Goal: Transaction & Acquisition: Book appointment/travel/reservation

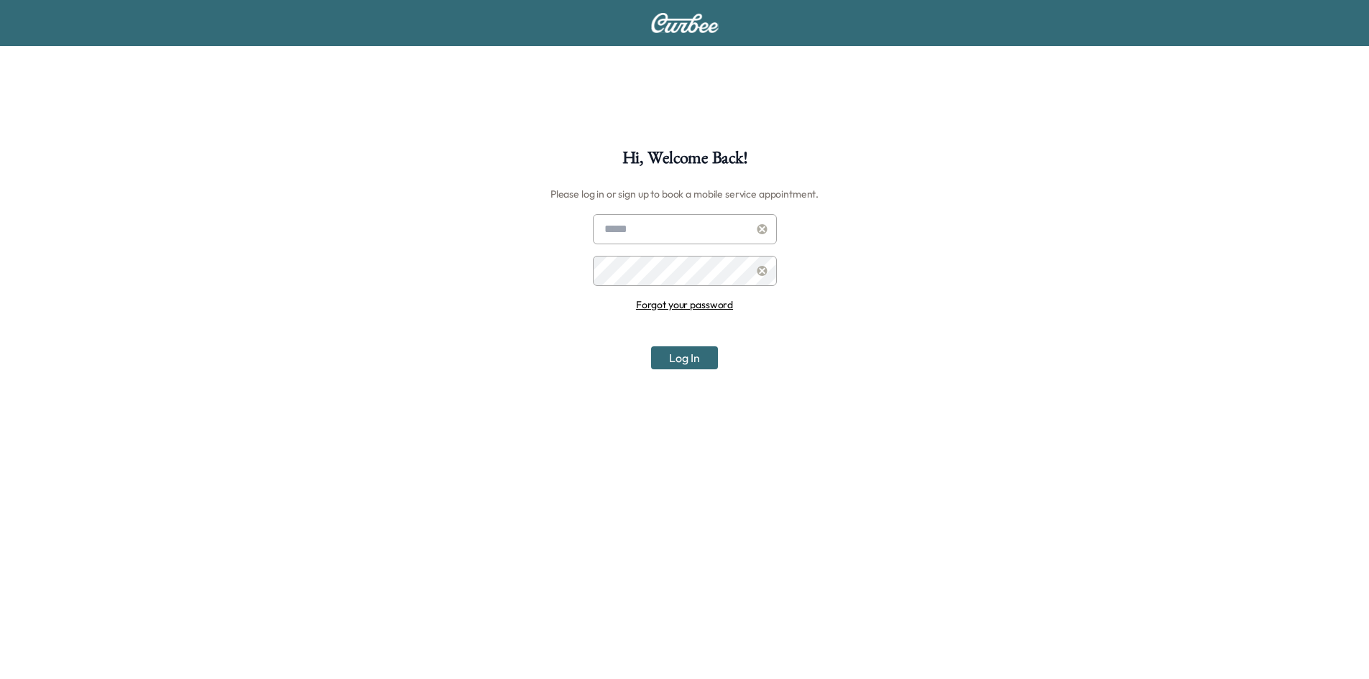
type input "**********"
click at [710, 357] on button "Log In" at bounding box center [684, 357] width 67 height 23
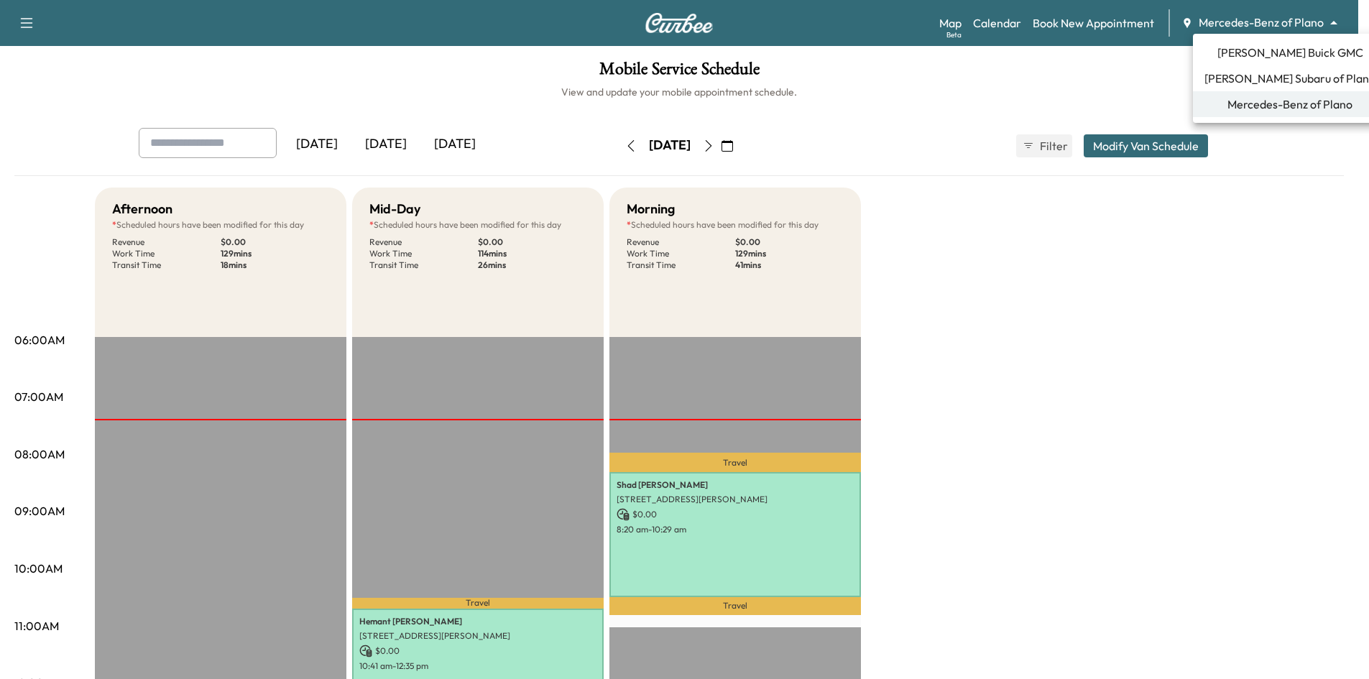
click at [1275, 19] on body "Support Log Out Map Beta Calendar Book New Appointment Mercedes-Benz of Plano *…" at bounding box center [684, 339] width 1369 height 679
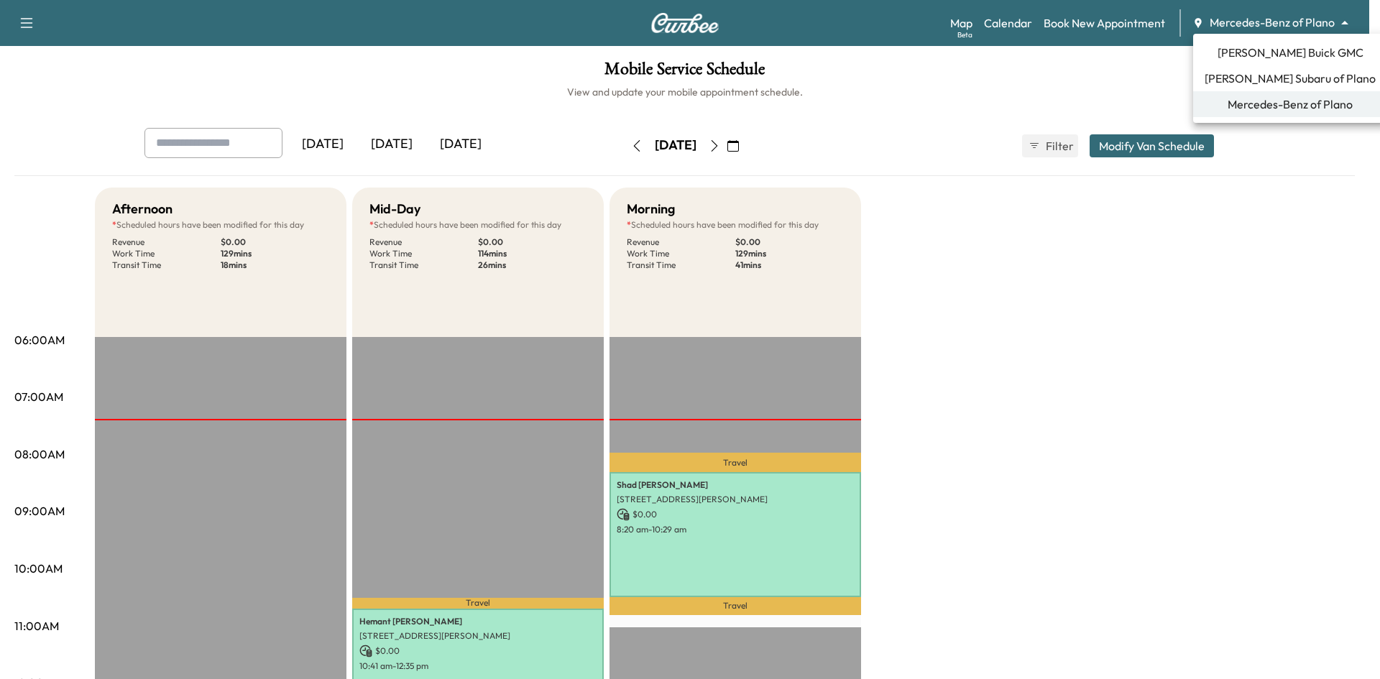
click at [1269, 60] on span "[PERSON_NAME] Buick GMC" at bounding box center [1291, 52] width 146 height 17
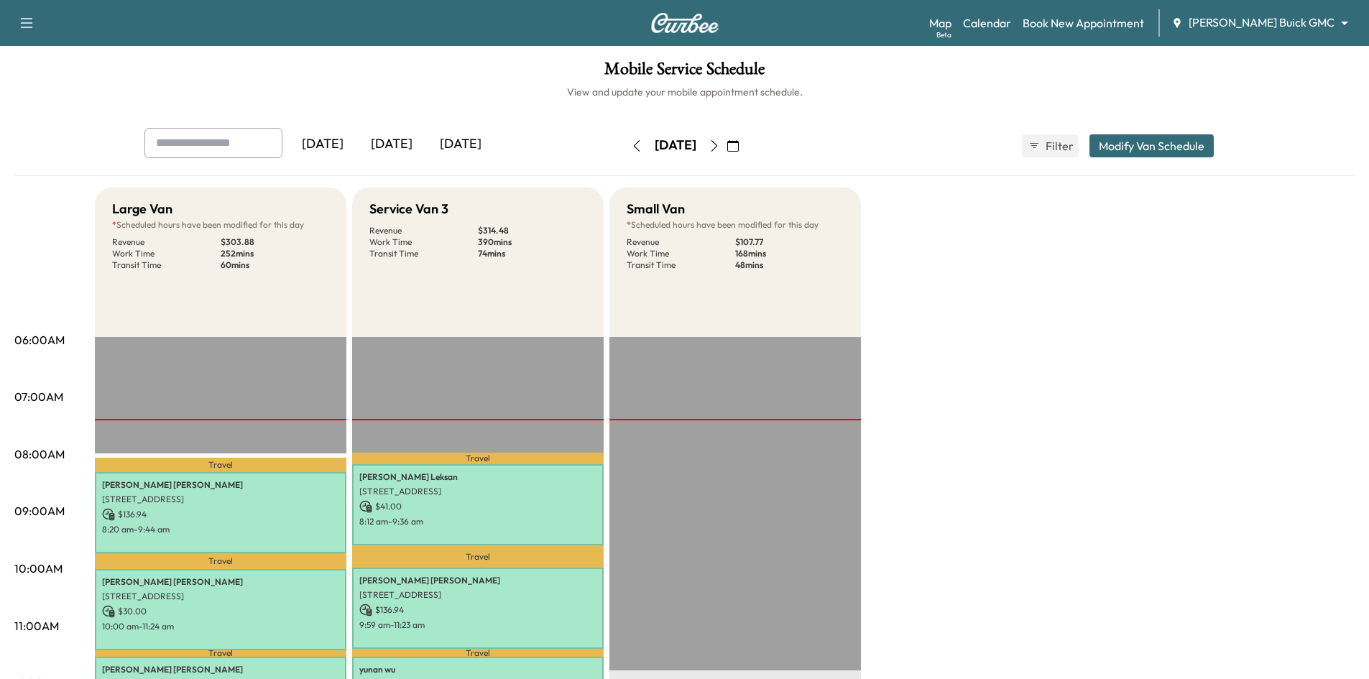
click at [408, 149] on div "[DATE]" at bounding box center [391, 144] width 69 height 33
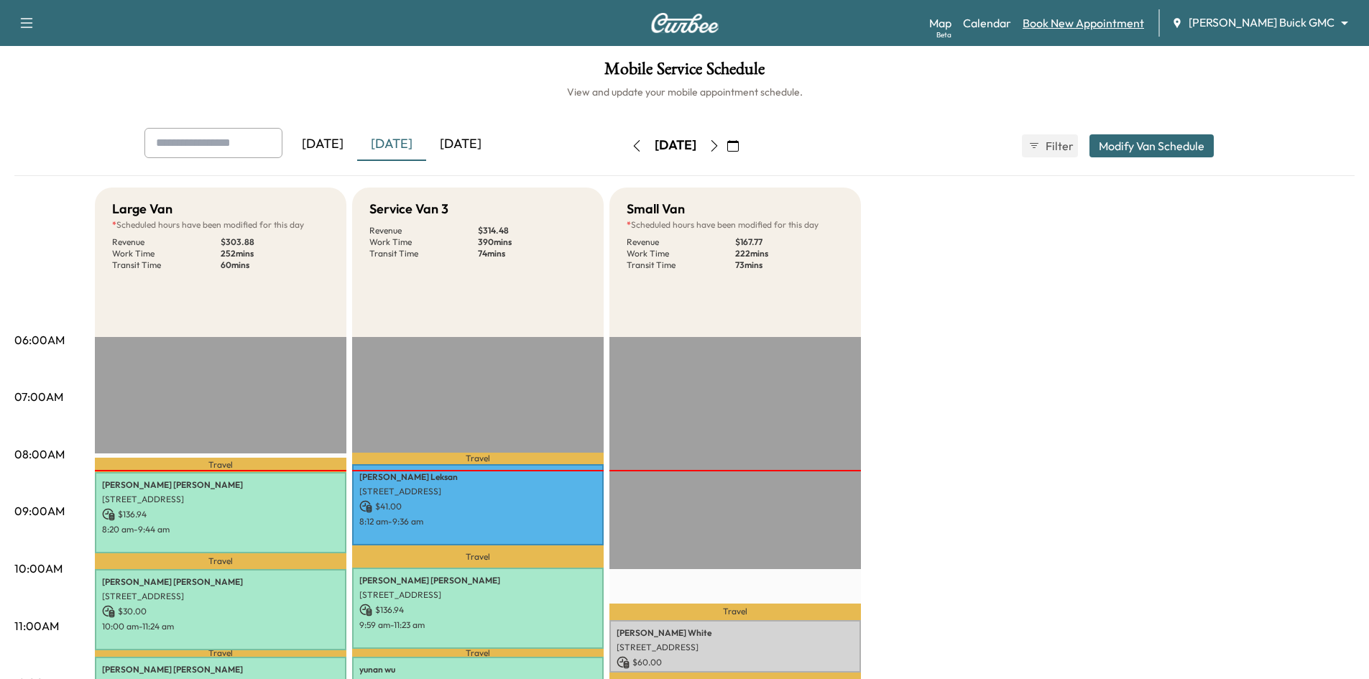
click at [1128, 17] on link "Book New Appointment" at bounding box center [1083, 22] width 121 height 17
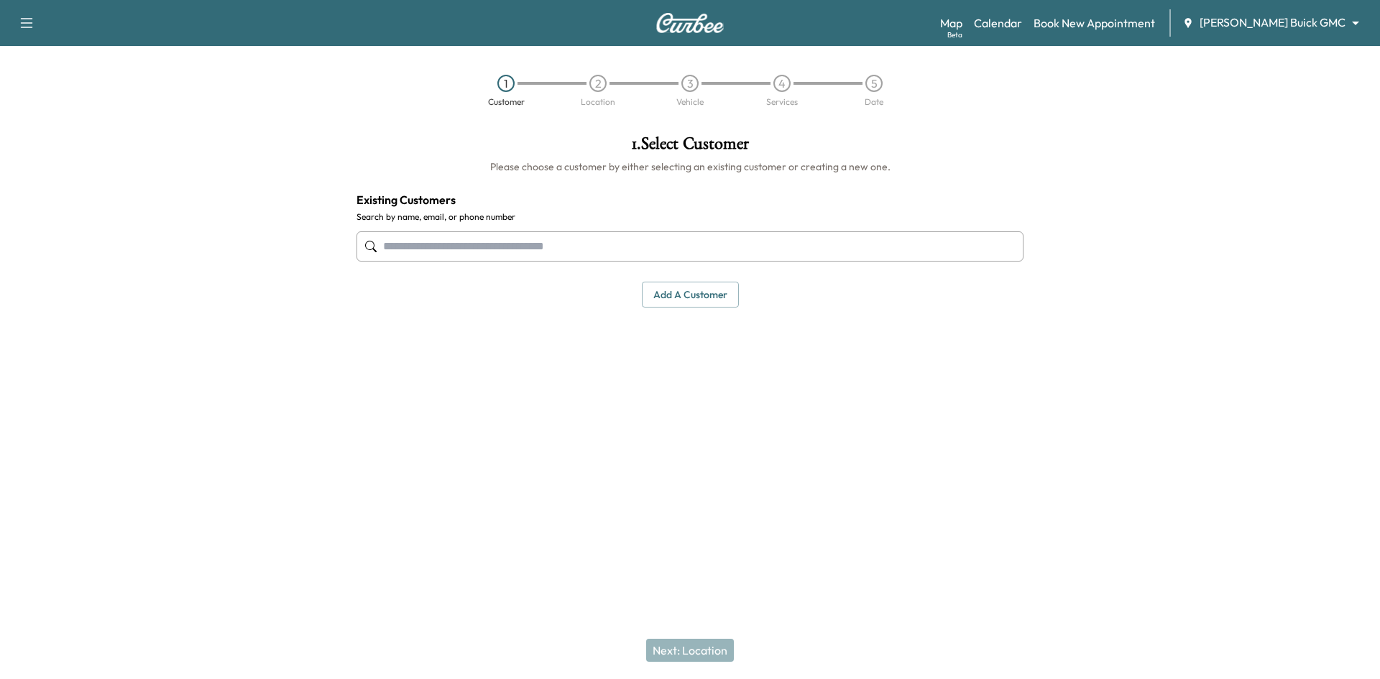
drag, startPoint x: 718, startPoint y: 244, endPoint x: 728, endPoint y: 249, distance: 11.3
click at [718, 244] on input "text" at bounding box center [690, 246] width 667 height 30
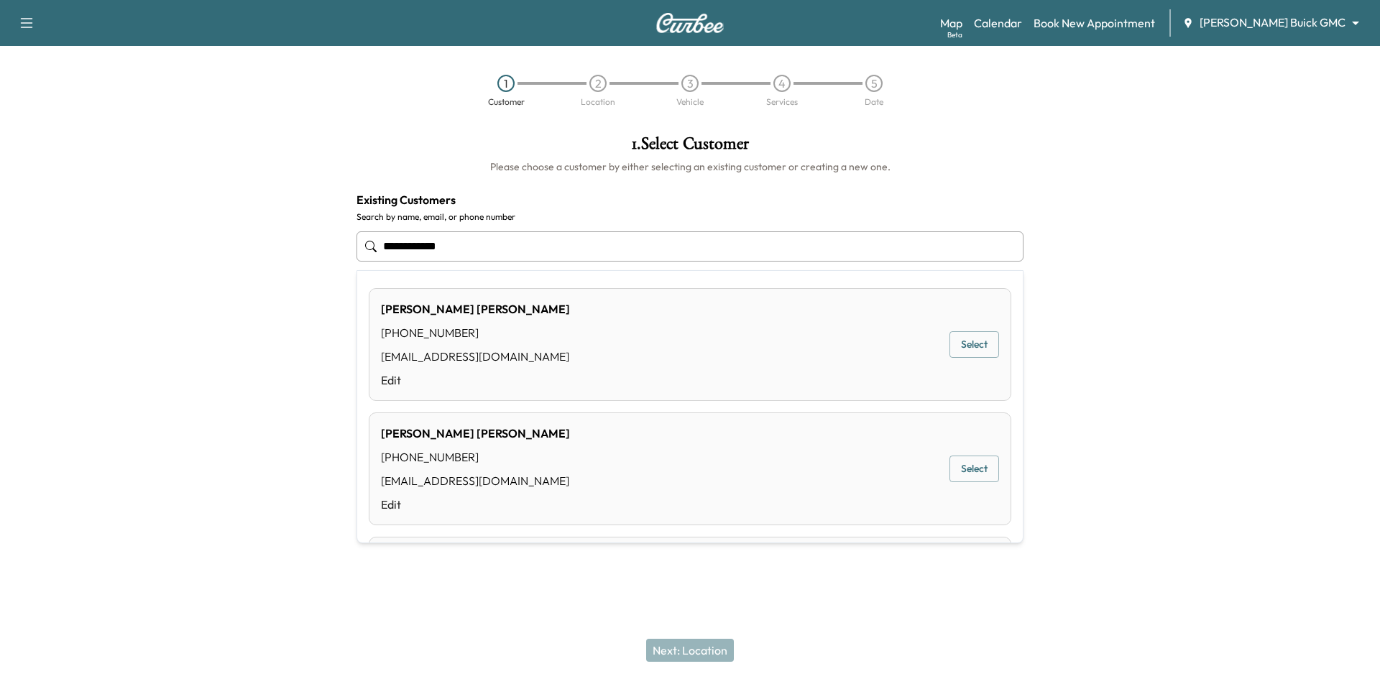
click at [960, 341] on button "Select" at bounding box center [974, 344] width 50 height 27
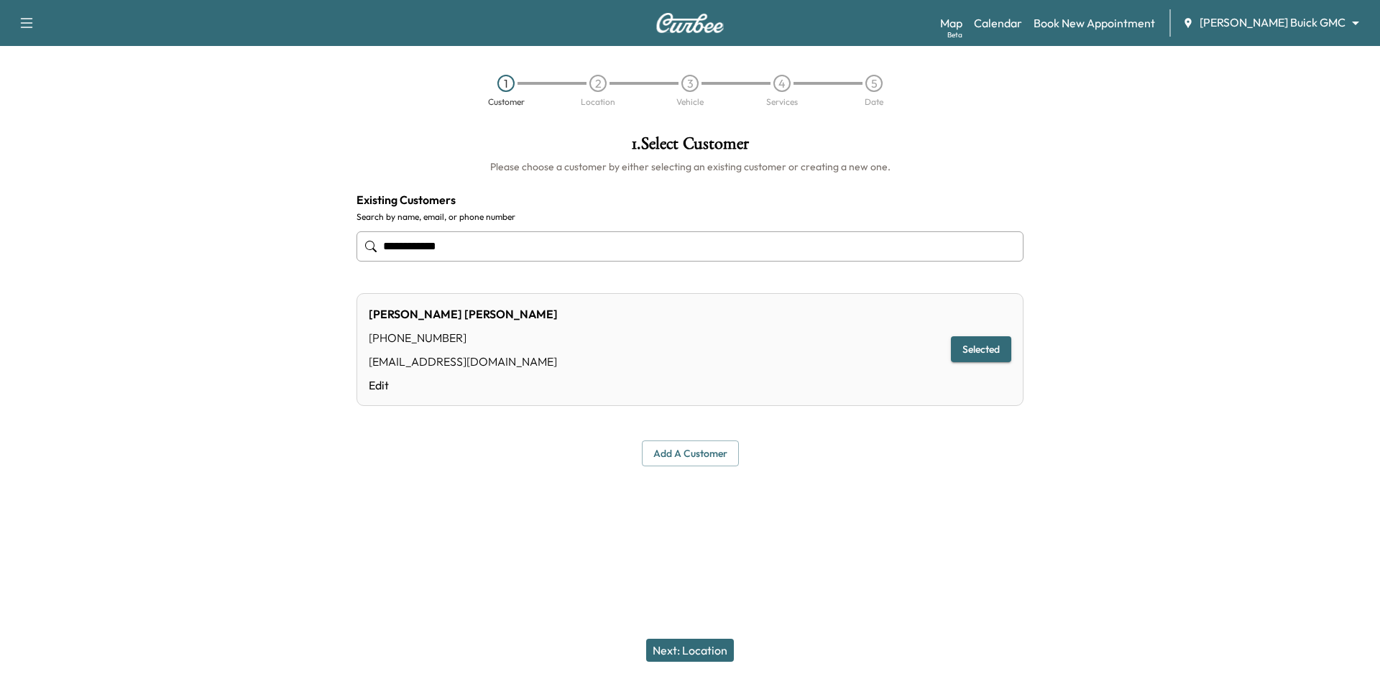
type input "**********"
drag, startPoint x: 724, startPoint y: 650, endPoint x: 735, endPoint y: 499, distance: 152.1
click at [723, 648] on button "Next: Location" at bounding box center [690, 650] width 88 height 23
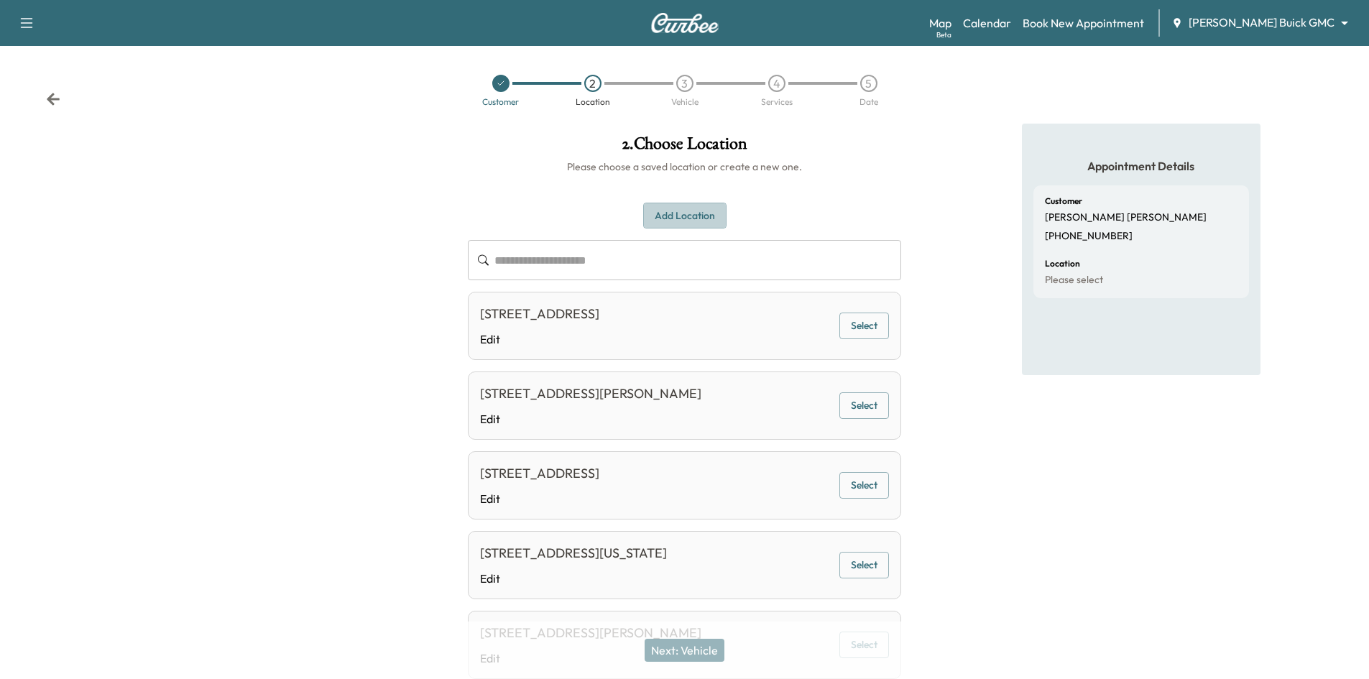
click at [703, 223] on button "Add Location" at bounding box center [684, 216] width 83 height 27
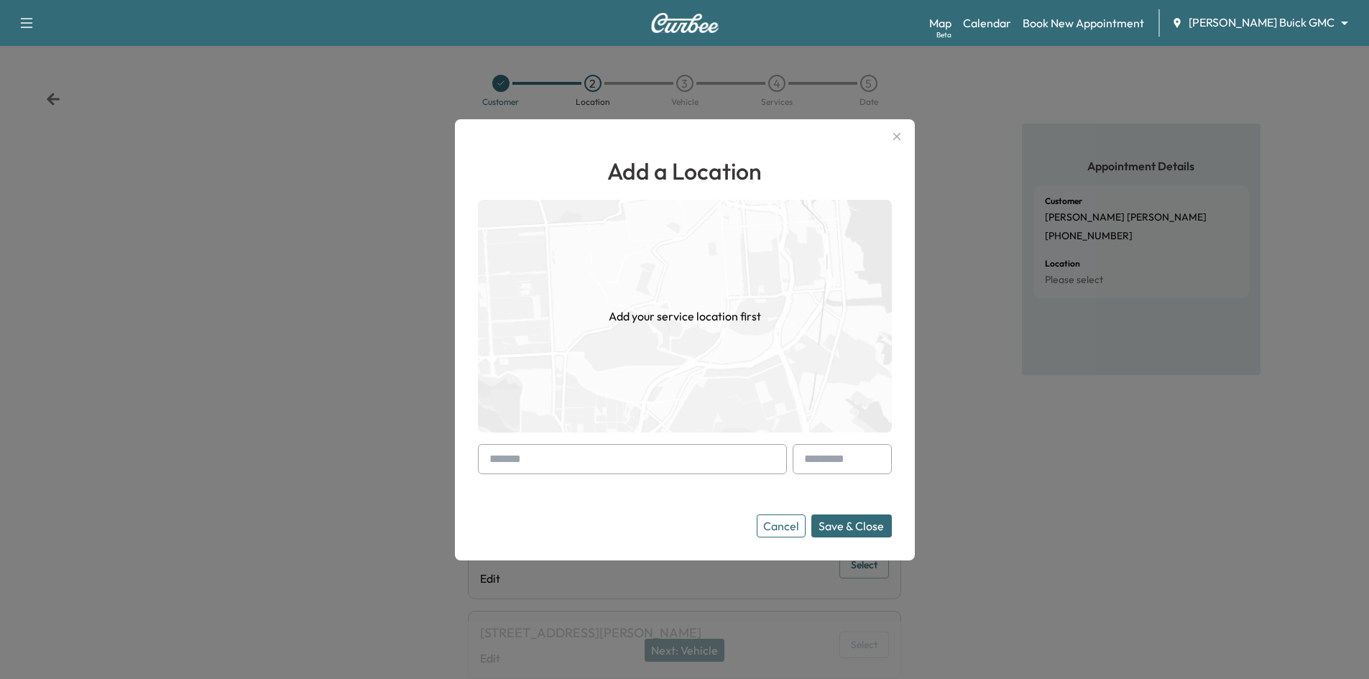
click at [645, 458] on input "text" at bounding box center [632, 459] width 309 height 30
paste input "**********"
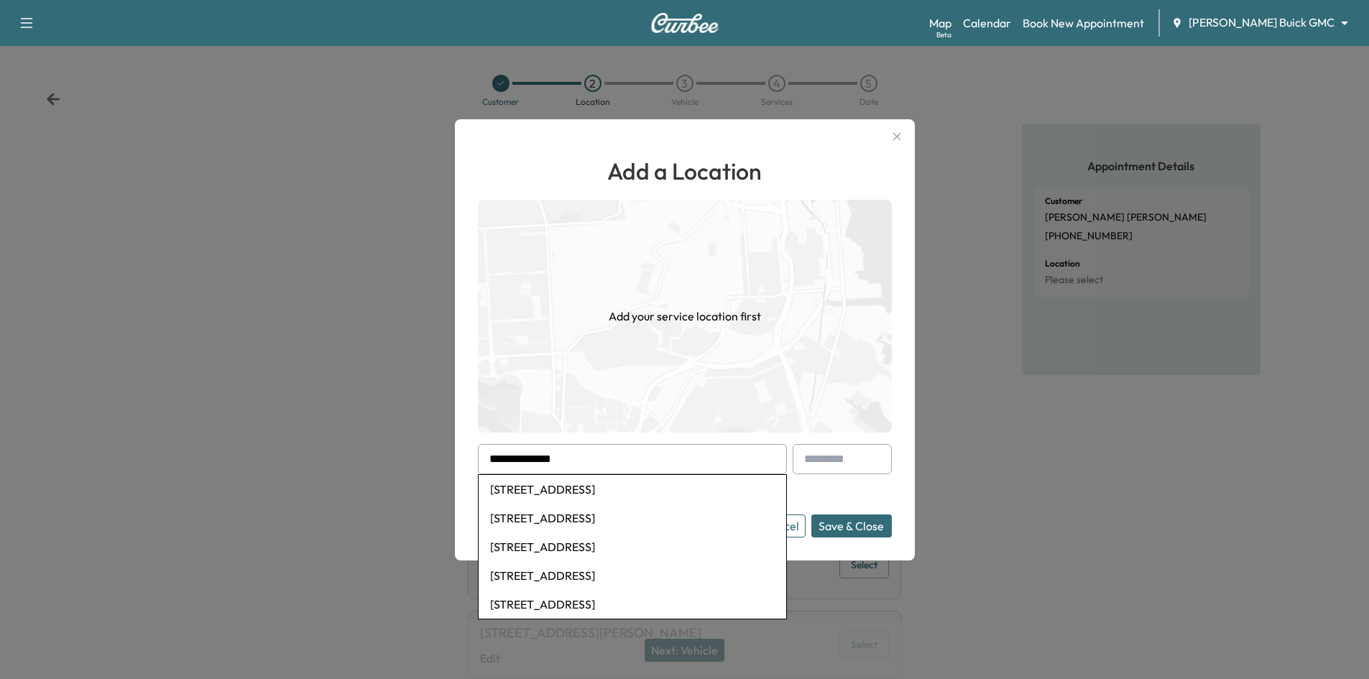
click at [637, 485] on li "1314 Kilkee Ct, Garland, TX, USA" at bounding box center [633, 489] width 308 height 29
type input "**********"
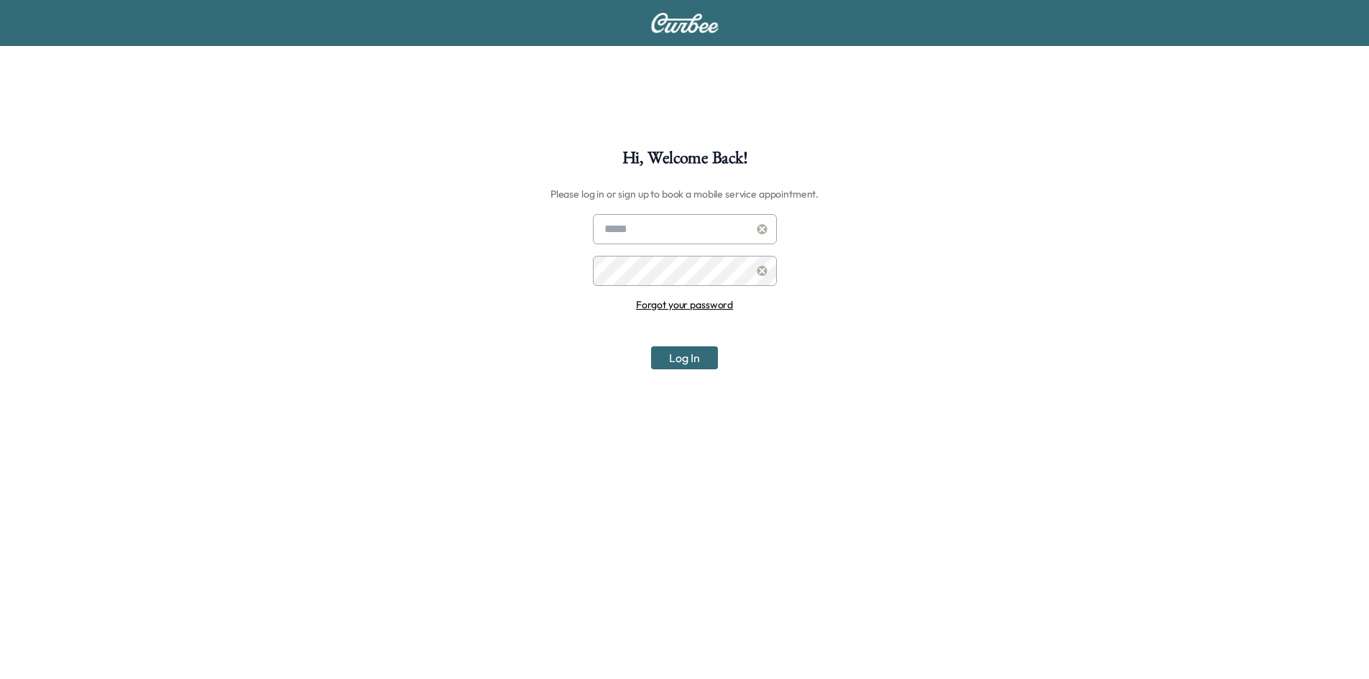
type input "**********"
drag, startPoint x: 687, startPoint y: 369, endPoint x: 686, endPoint y: 361, distance: 7.9
click at [687, 369] on button "Log In" at bounding box center [684, 357] width 67 height 23
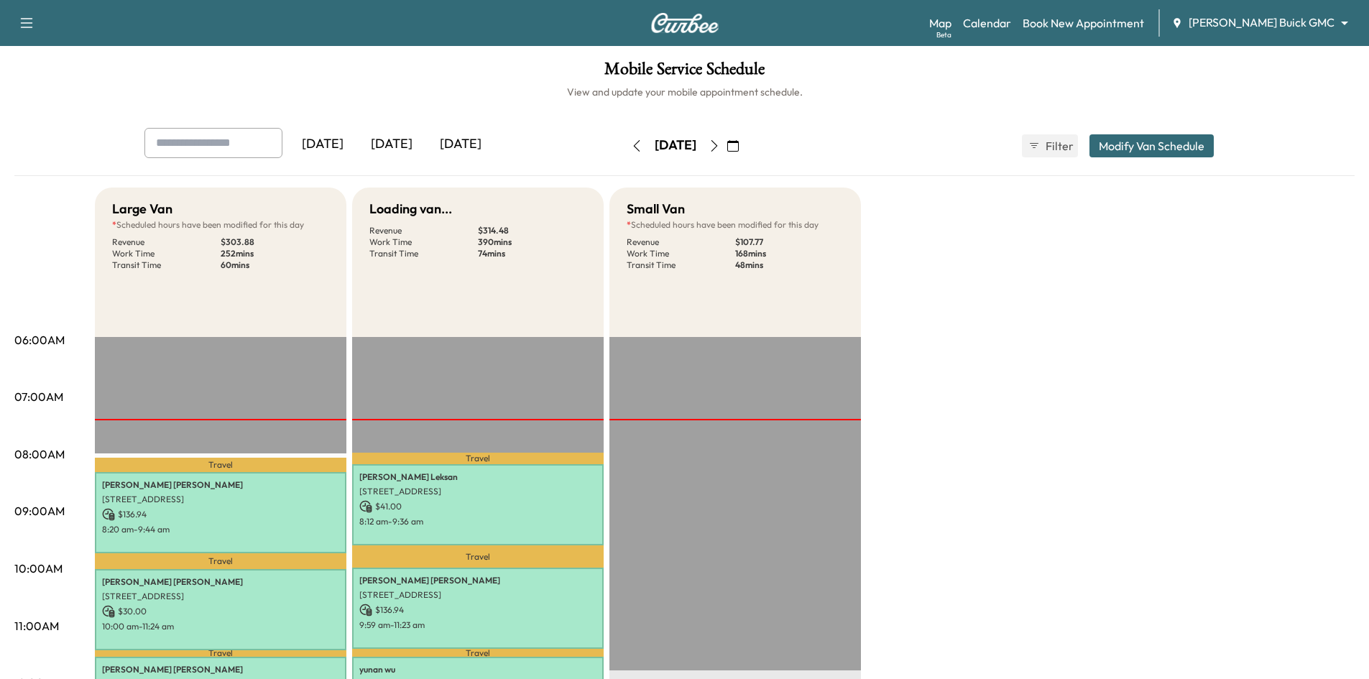
click at [1321, 22] on body "Support Log Out Map Beta Calendar Book New Appointment [PERSON_NAME] Buick GMC …" at bounding box center [684, 339] width 1369 height 679
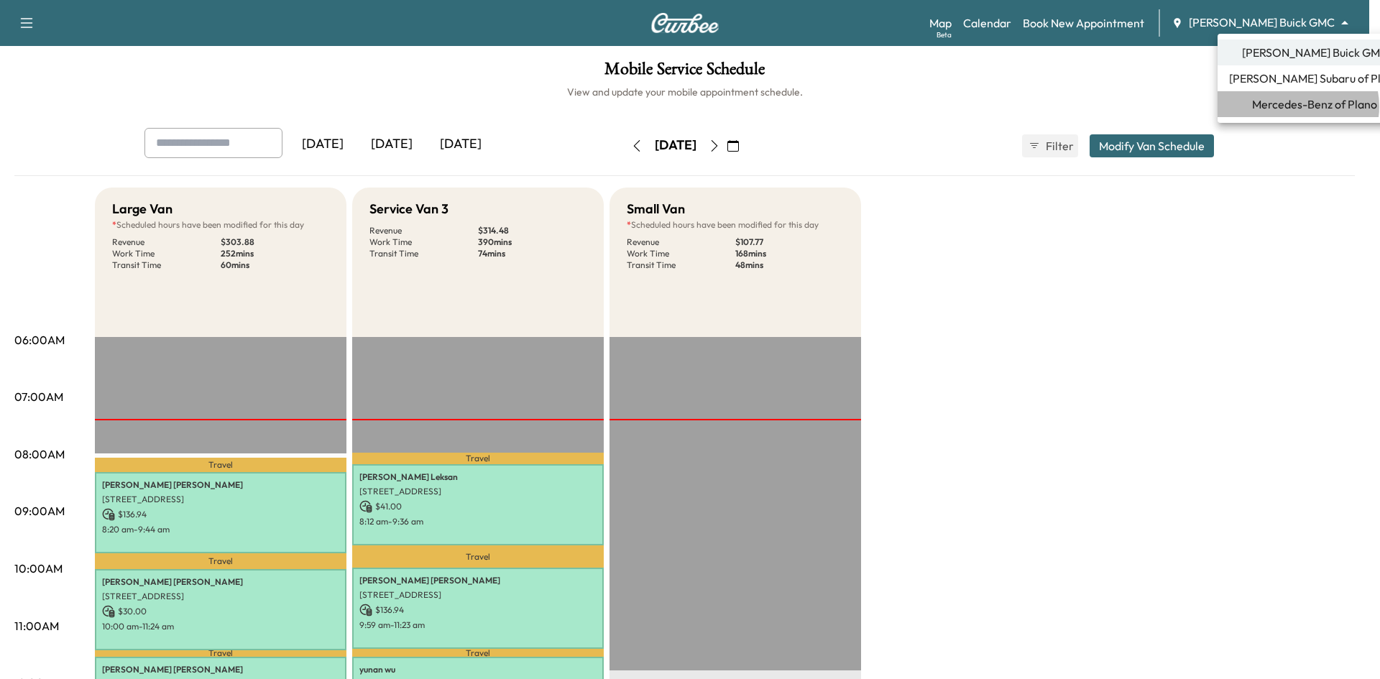
drag, startPoint x: 1297, startPoint y: 106, endPoint x: 1050, endPoint y: 83, distance: 248.3
click at [1297, 107] on span "Mercedes-Benz of Plano" at bounding box center [1314, 104] width 125 height 17
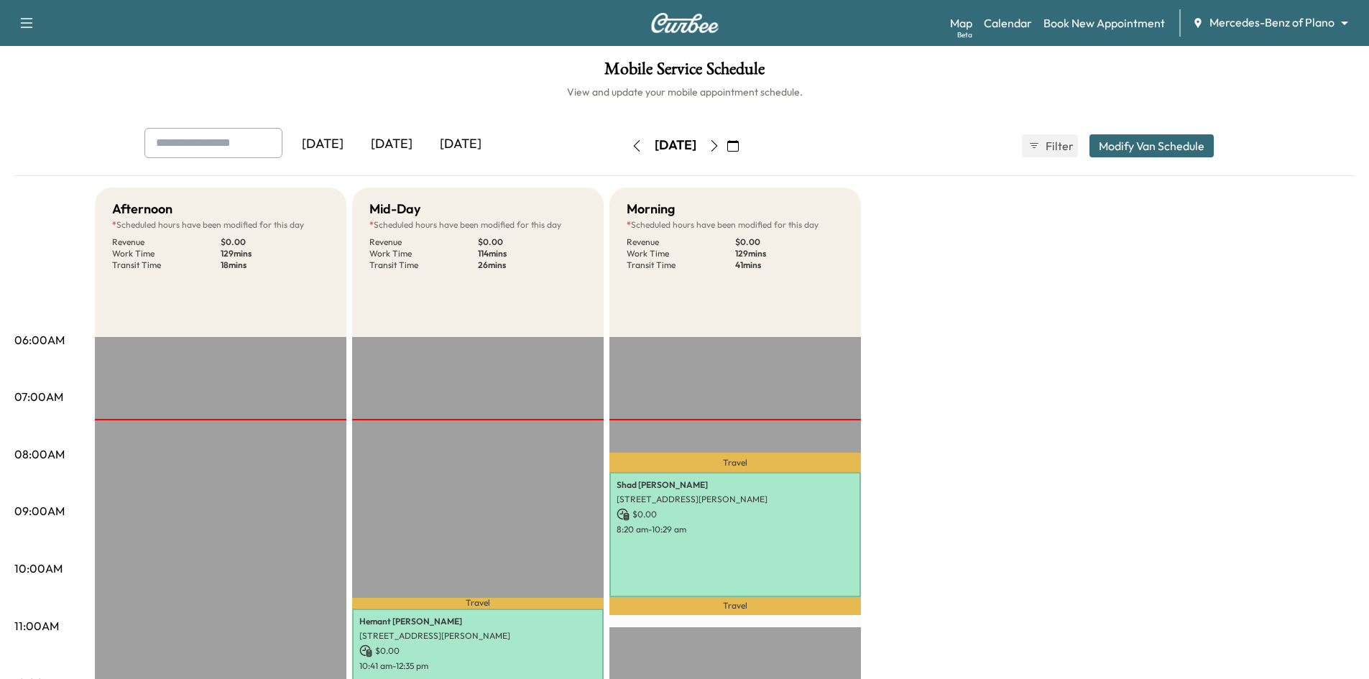
click at [399, 147] on div "[DATE]" at bounding box center [391, 144] width 69 height 33
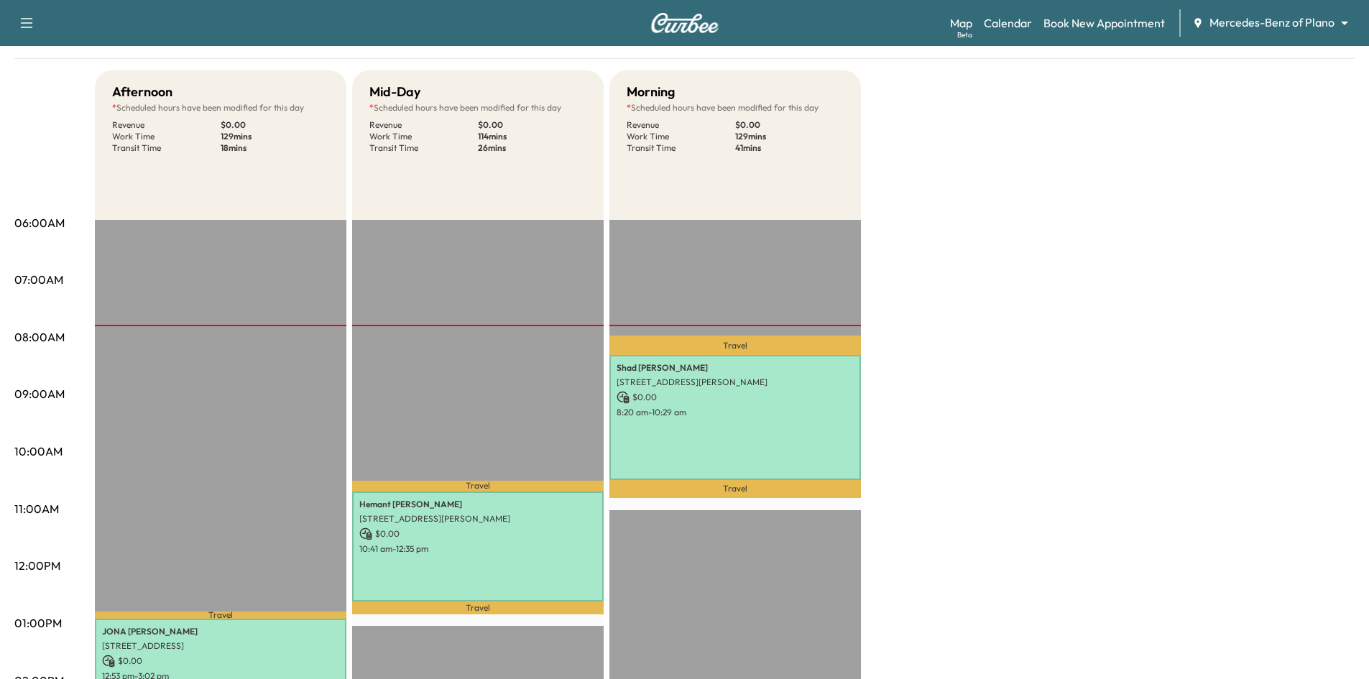
scroll to position [216, 0]
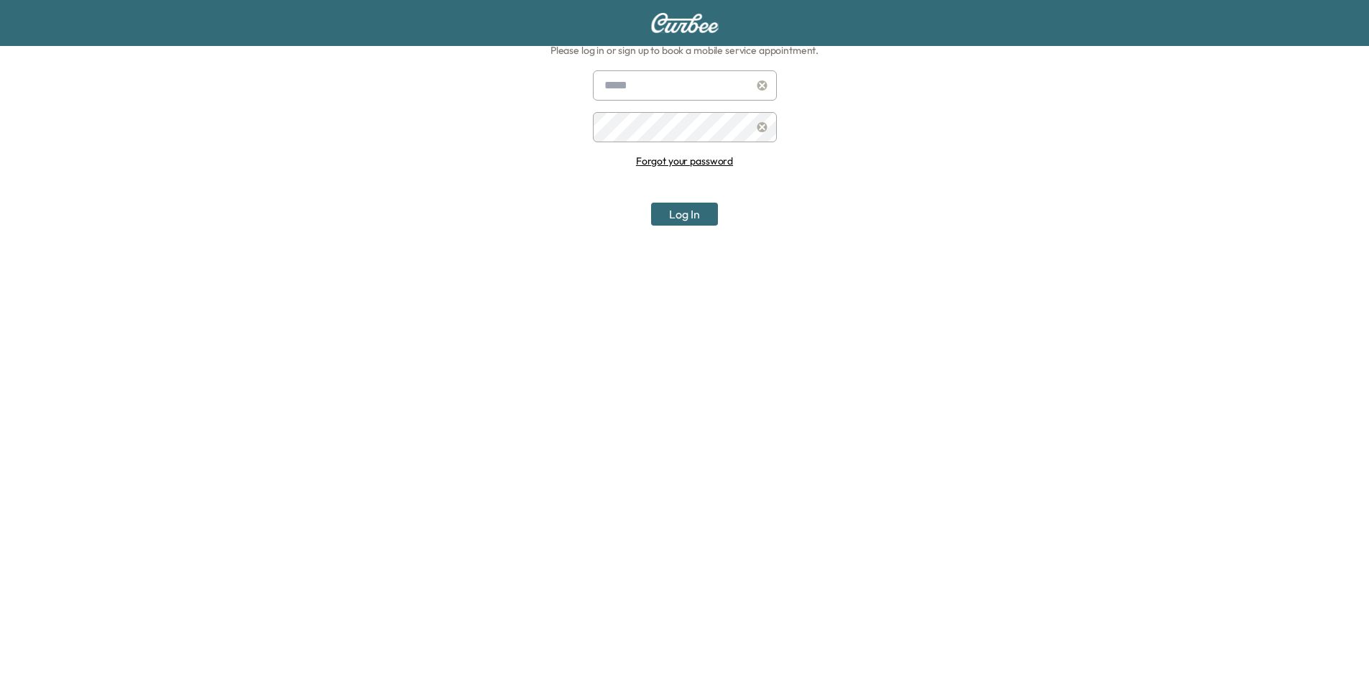
scroll to position [144, 0]
type input "**********"
click at [670, 218] on button "Log In" at bounding box center [684, 214] width 67 height 23
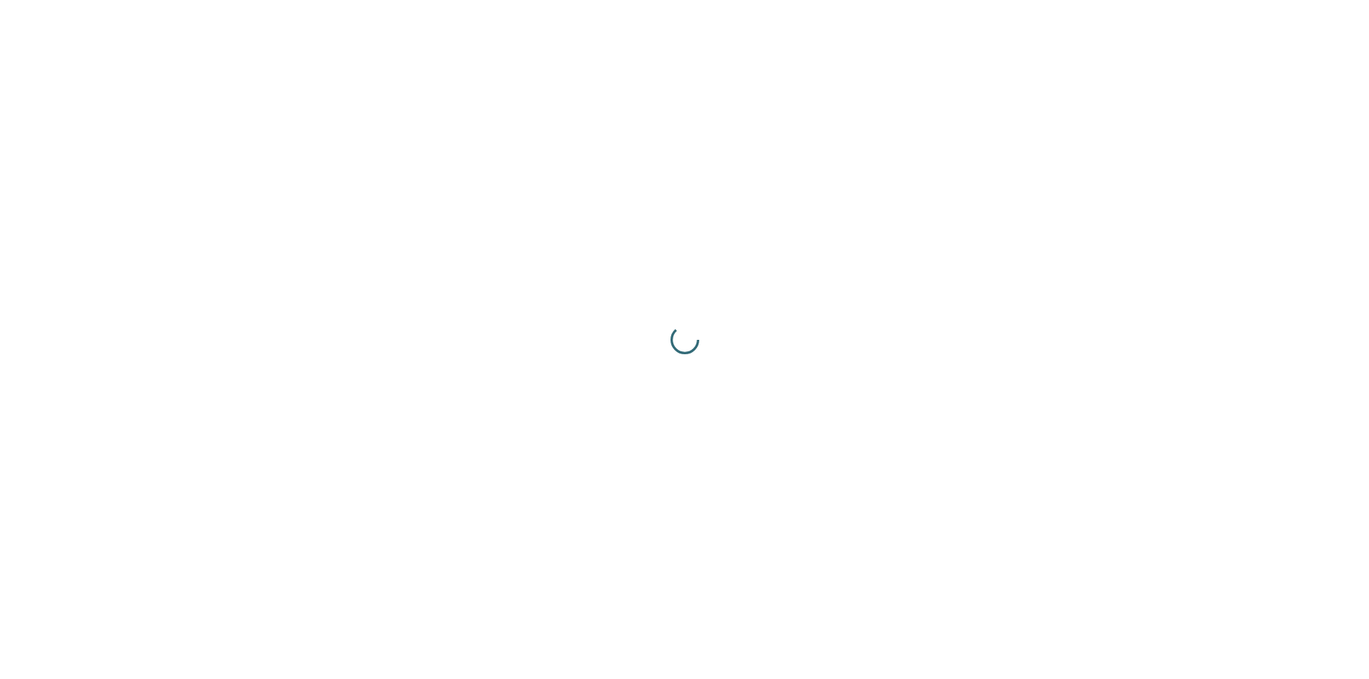
scroll to position [0, 0]
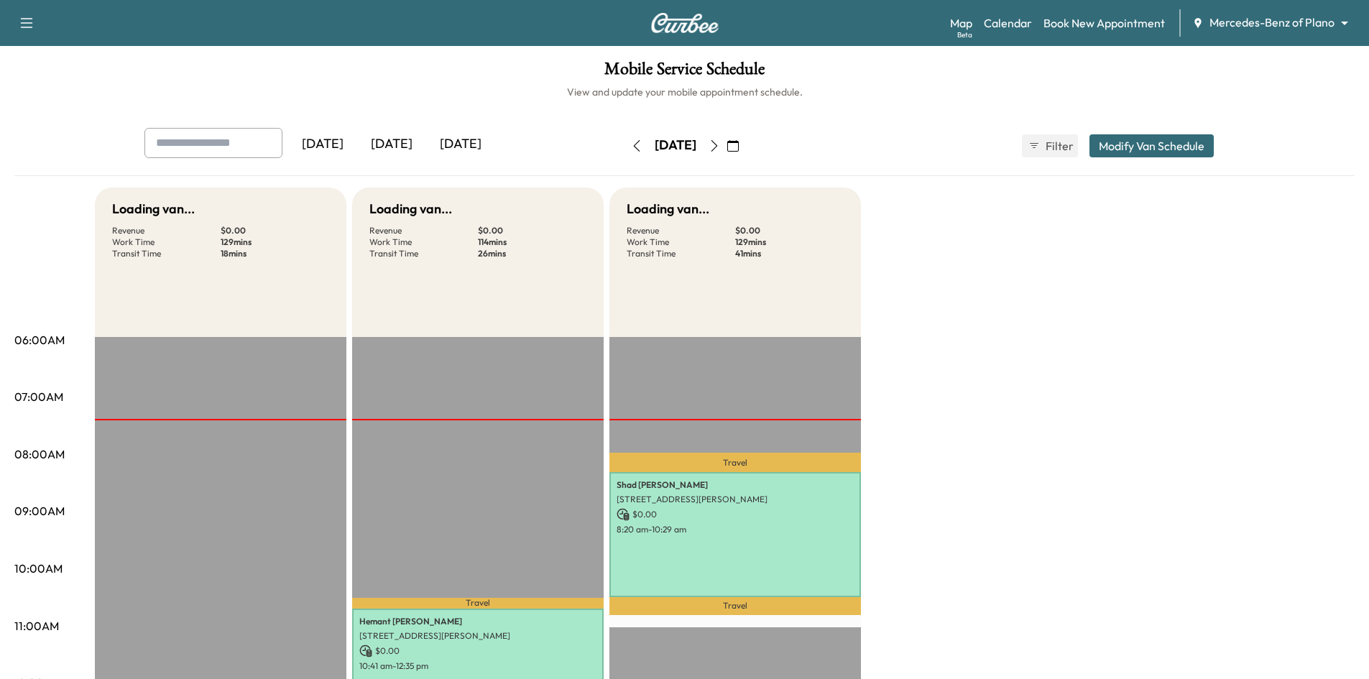
click at [1302, 19] on div "Auth is pending Support Log Out Map Beta Calendar Book New Appointment Mercedes…" at bounding box center [684, 339] width 1369 height 679
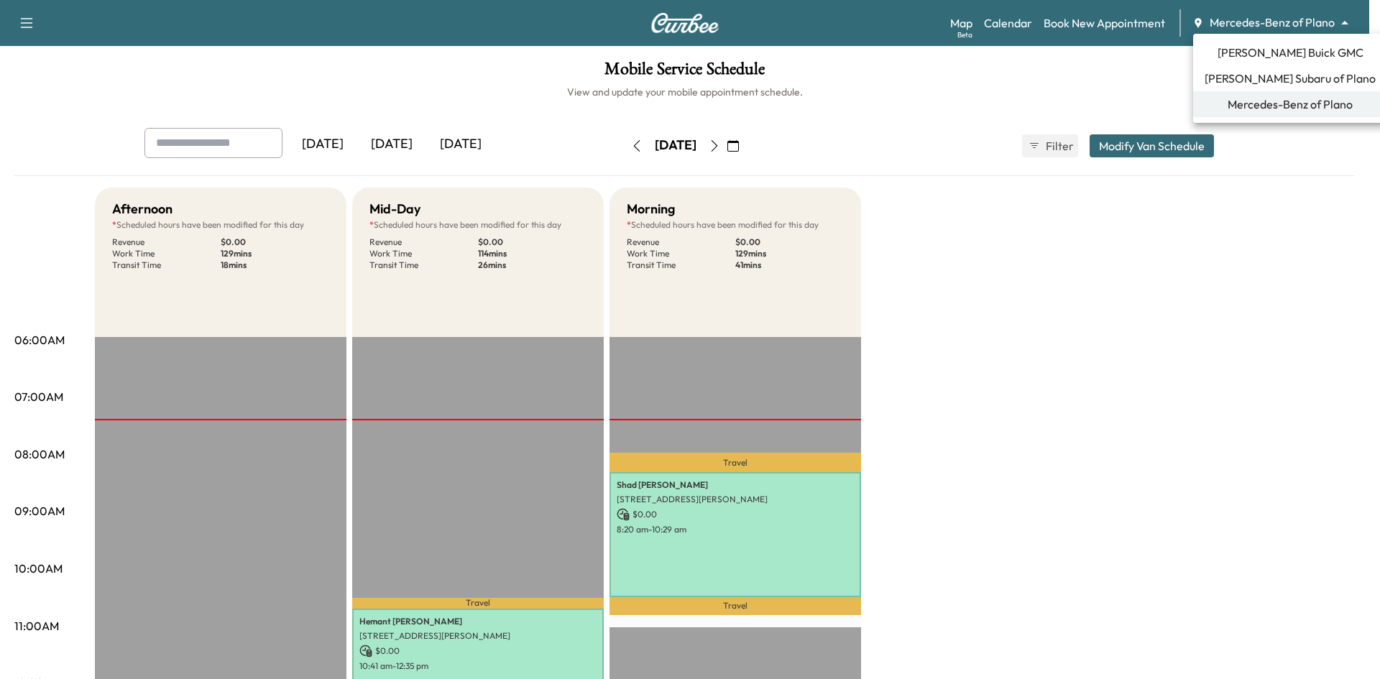
click at [1301, 17] on body "Support Log Out Map Beta Calendar Book New Appointment Mercedes-Benz of Plano *…" at bounding box center [690, 339] width 1380 height 679
click at [1267, 74] on span "[PERSON_NAME] Subaru of Plano" at bounding box center [1290, 78] width 171 height 17
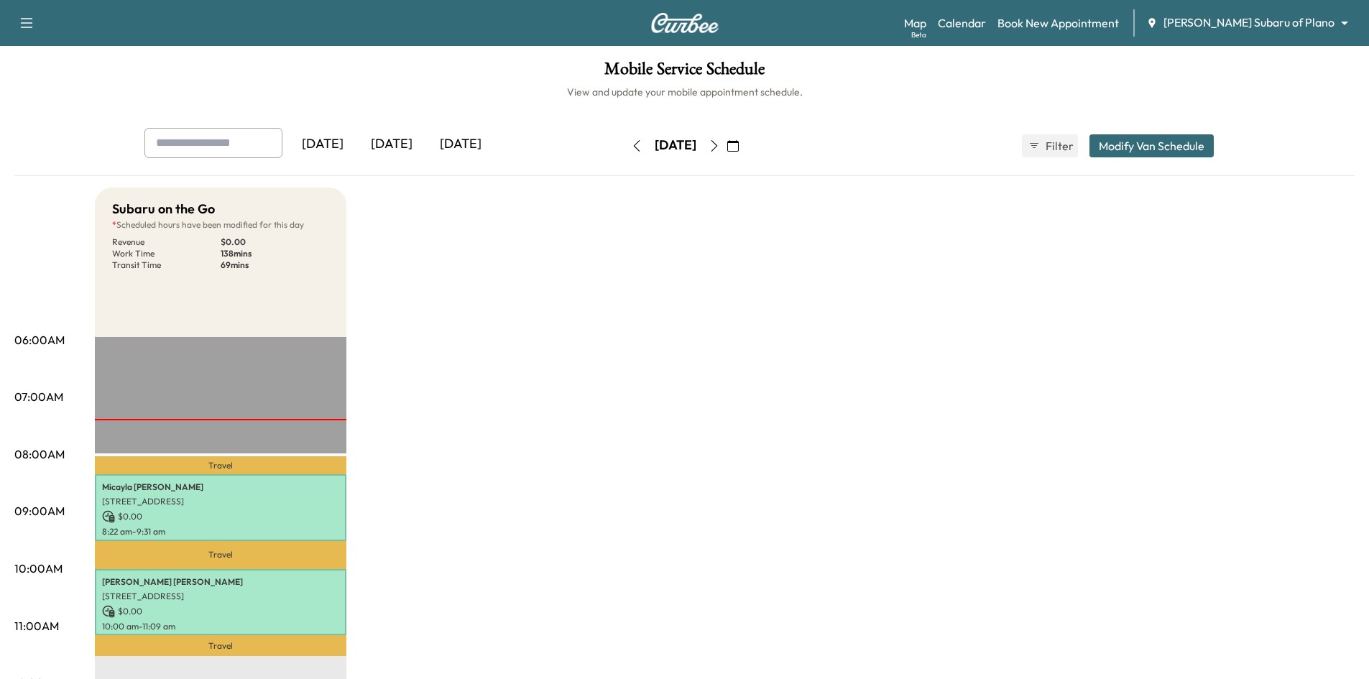
click at [406, 140] on div "[DATE]" at bounding box center [391, 144] width 69 height 33
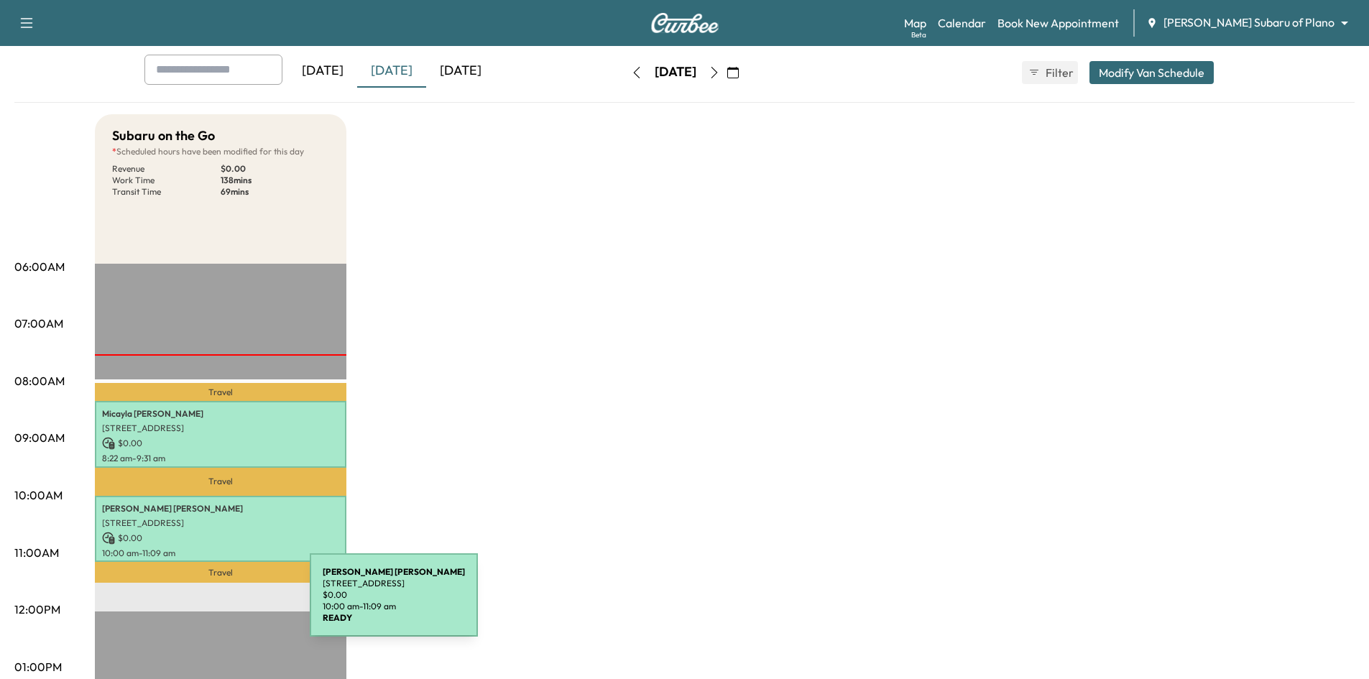
scroll to position [144, 0]
